Goal: Task Accomplishment & Management: Manage account settings

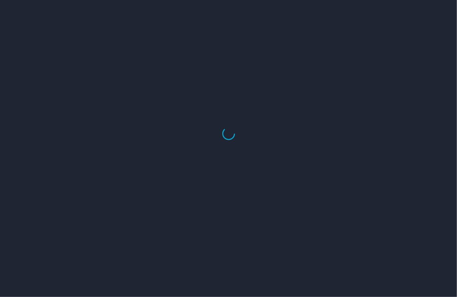
select select "US"
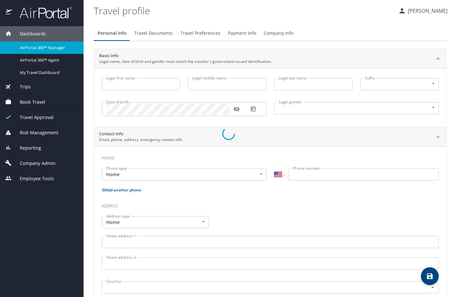
type input "Luke"
type input "Crismon"
type input "Beachley"
type input "Undisclosed"
type input "Teri"
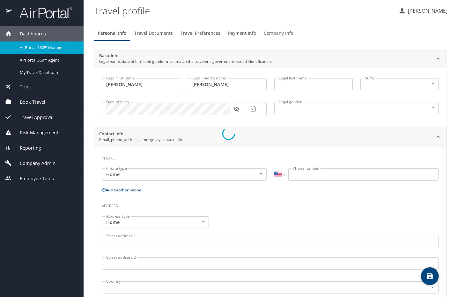
type input "Beachley"
type input "(801) 717-7714"
select select "US"
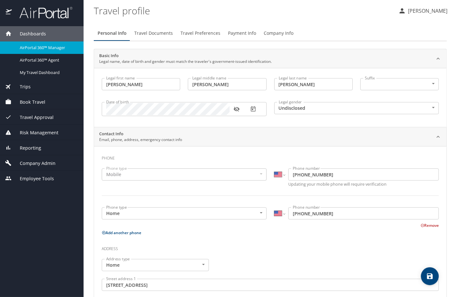
click at [32, 48] on span "AirPortal 360™ Manager" at bounding box center [48, 48] width 56 height 6
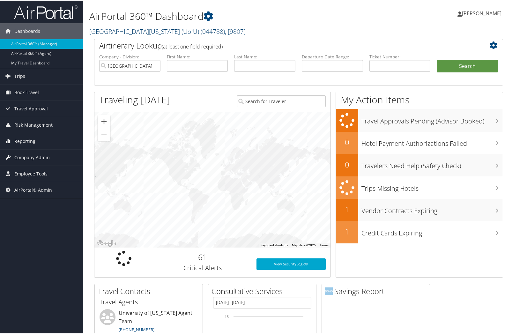
click at [111, 28] on link "University Of Utah (UofU) ( 044788 ) , [ 9807 ]" at bounding box center [167, 30] width 156 height 9
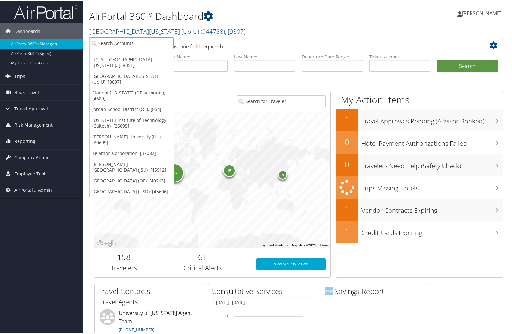
click at [110, 41] on input "search" at bounding box center [132, 43] width 84 height 12
type input "usc"
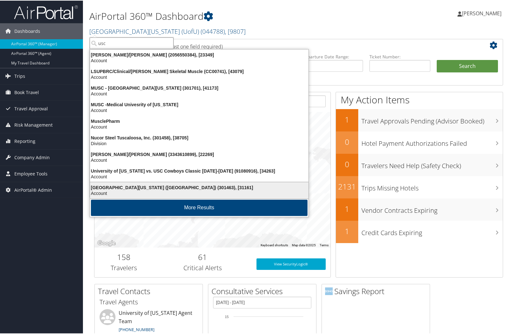
click at [136, 188] on div "University of Southern California (USC) (301463), [31161]" at bounding box center [199, 187] width 226 height 6
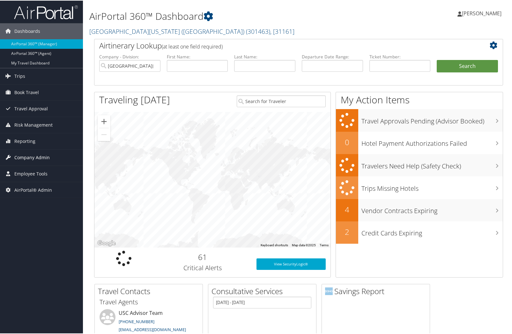
click at [44, 158] on span "Company Admin" at bounding box center [31, 157] width 35 height 16
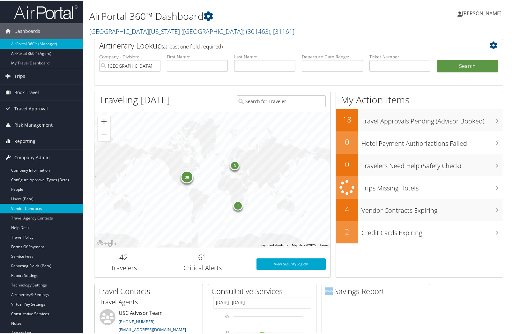
click at [31, 211] on link "Vendor Contracts" at bounding box center [41, 208] width 83 height 10
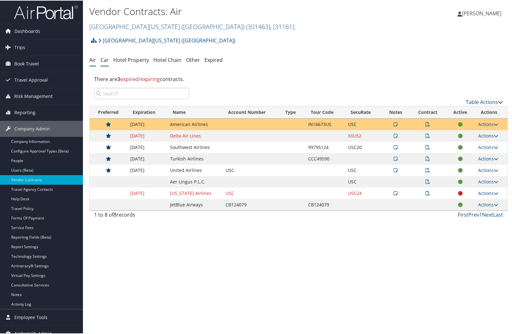
click at [104, 61] on link "Car" at bounding box center [104, 59] width 8 height 7
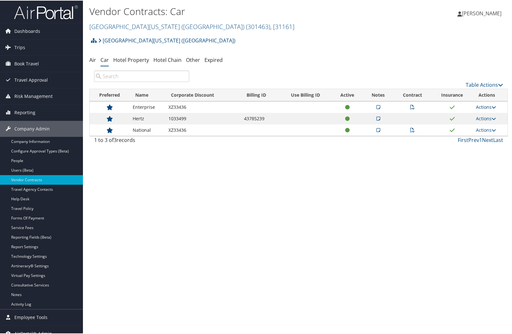
click at [477, 106] on link "Actions" at bounding box center [486, 106] width 20 height 6
click at [468, 134] on link "Edit Contract" at bounding box center [470, 137] width 42 height 11
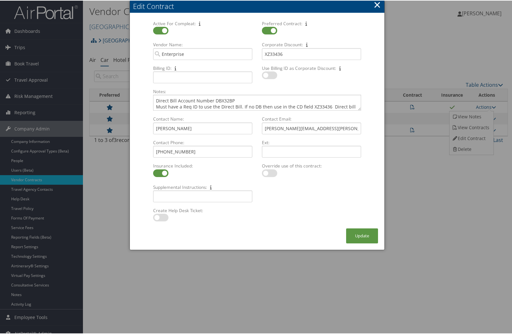
click at [159, 217] on label at bounding box center [160, 217] width 15 height 8
click at [159, 217] on input "checkbox" at bounding box center [158, 218] width 4 height 4
checkbox input "true"
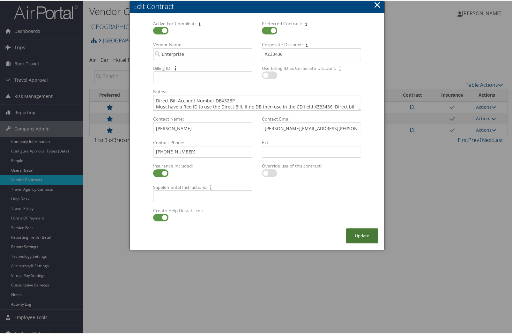
click at [361, 234] on button "Update" at bounding box center [362, 235] width 32 height 15
